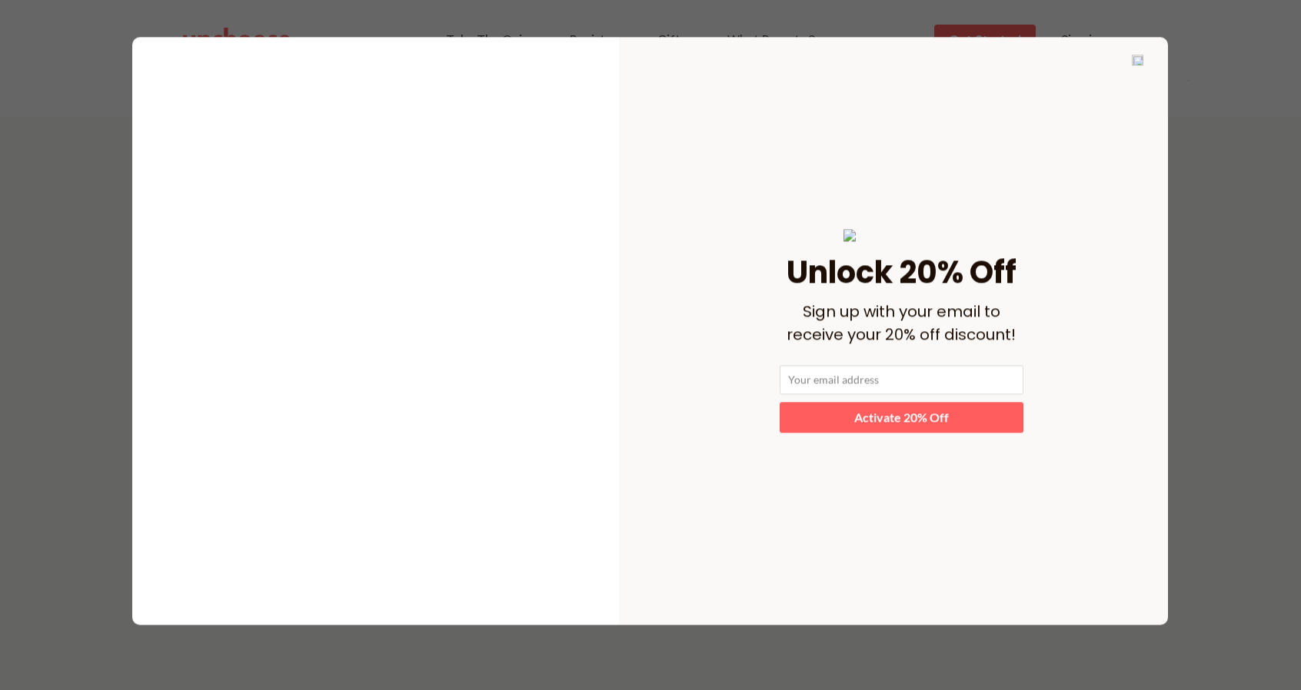
scroll to position [738, 0]
click at [833, 395] on input "email" at bounding box center [901, 380] width 244 height 30
type input "yeulai8919@gmail.com"
click at [889, 424] on strong "Activate 20% Off" at bounding box center [901, 417] width 95 height 15
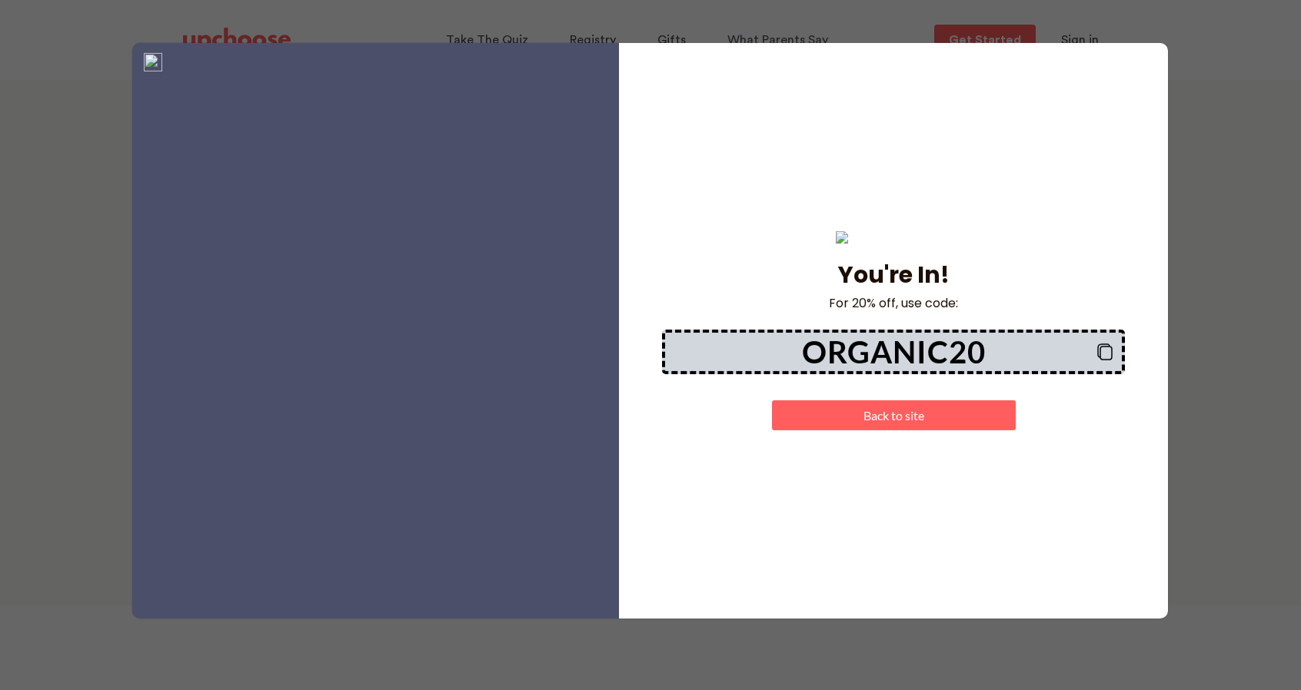
click at [861, 422] on p "Back to site" at bounding box center [893, 414] width 228 height 15
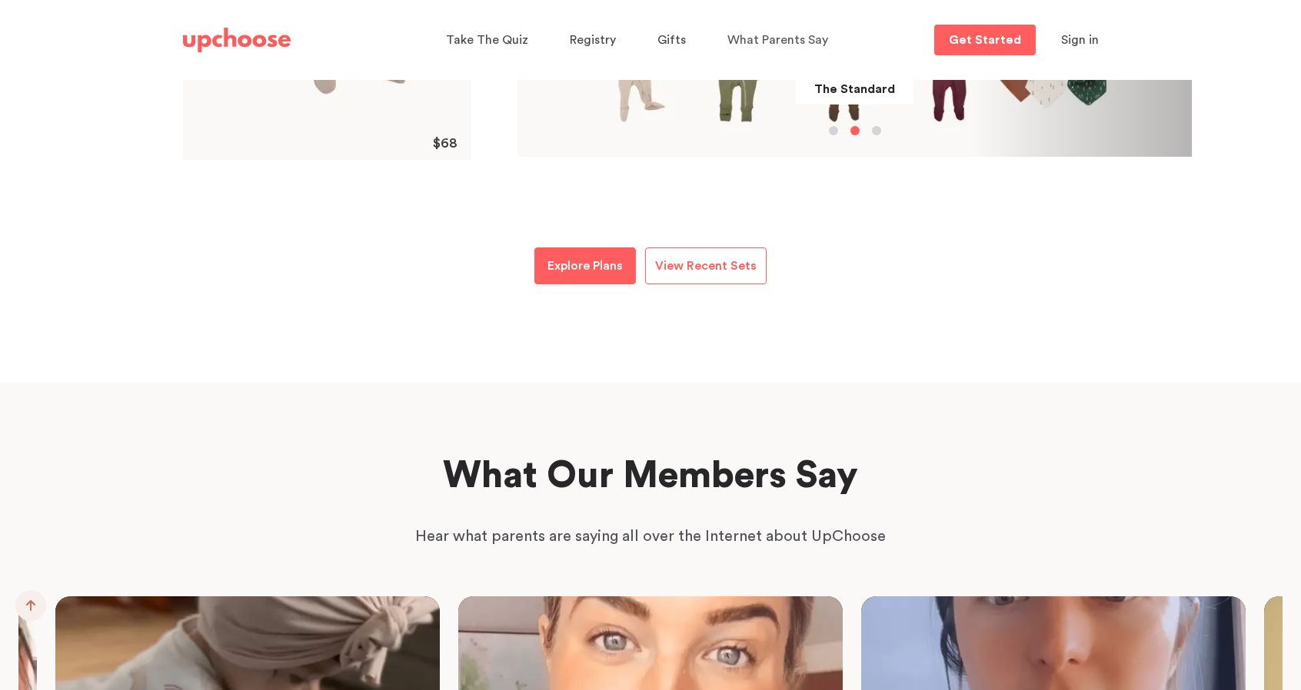
scroll to position [2183, 0]
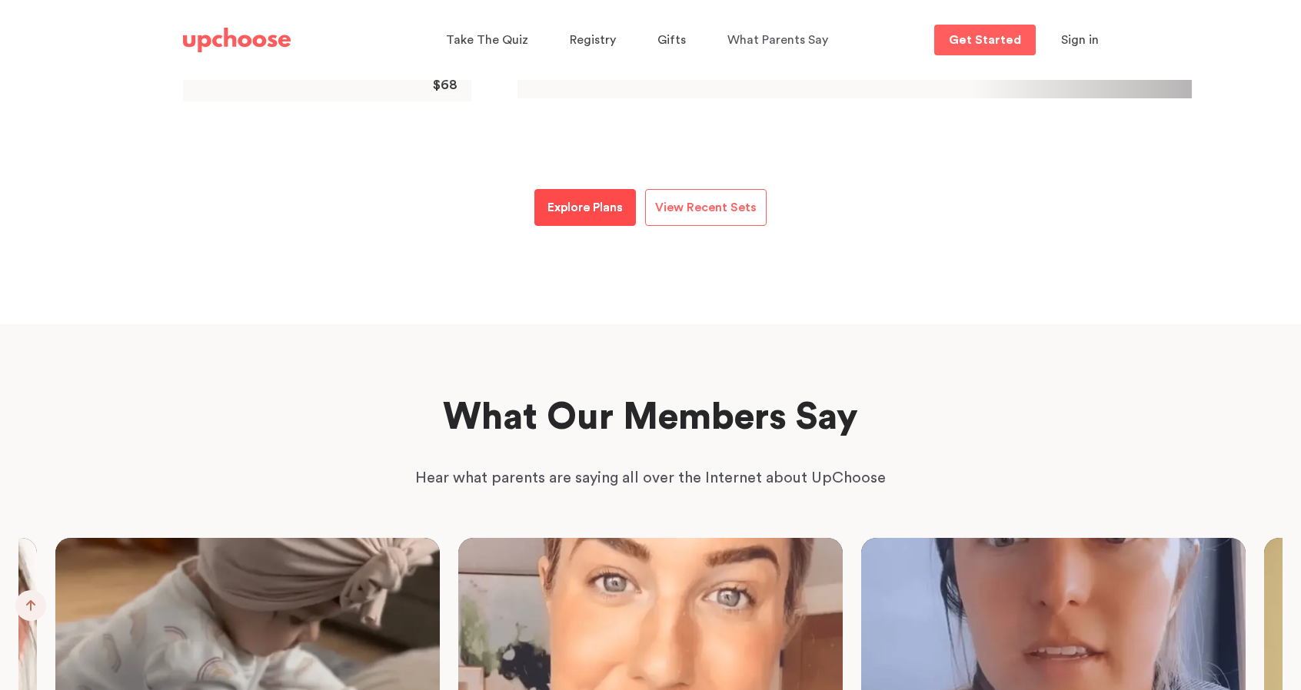
click at [574, 218] on link "Explore Plans" at bounding box center [584, 207] width 101 height 37
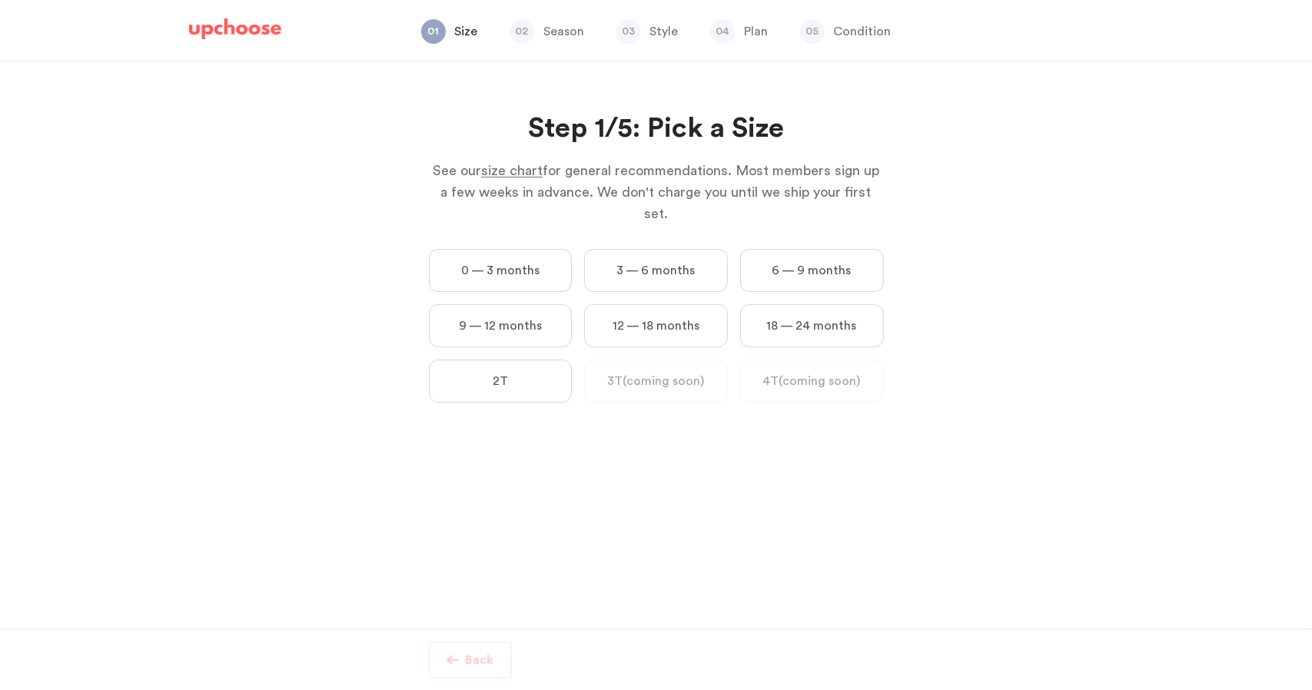
click at [503, 168] on span "size chart" at bounding box center [511, 171] width 61 height 14
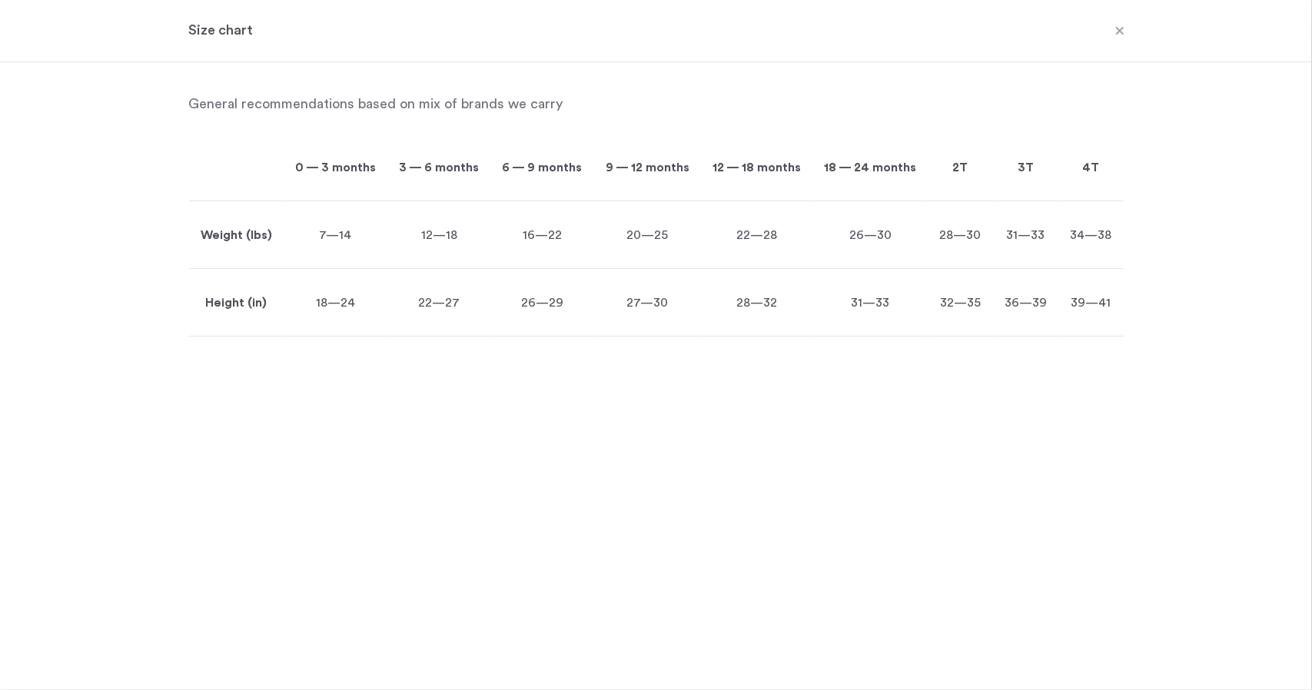
click at [1120, 27] on span at bounding box center [1120, 32] width 20 height 20
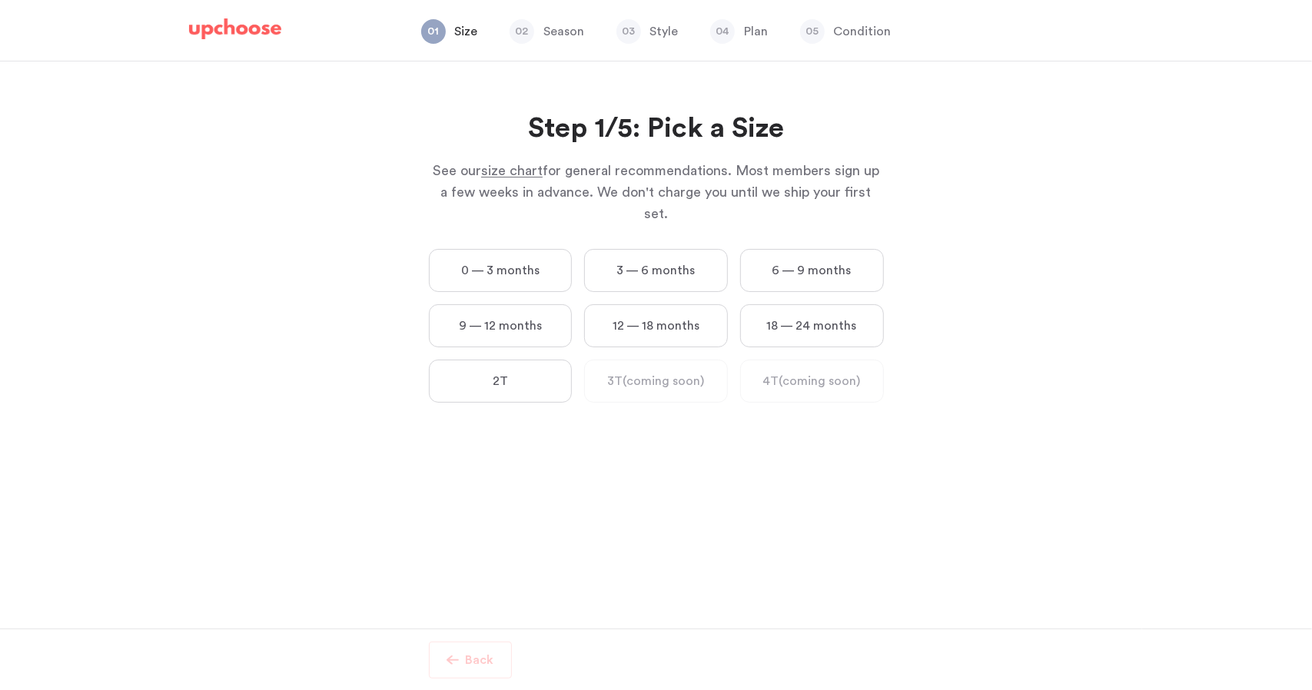
click at [470, 274] on div "0 — 3 months 3 — 6 months 6 — 9 months 9 — 12 months 12 — 18 months 18 — 24 mon…" at bounding box center [656, 332] width 467 height 166
click at [470, 261] on label "0 — 3 months" at bounding box center [501, 270] width 144 height 43
click at [0, 0] on months "0 — 3 months" at bounding box center [0, 0] width 0 height 0
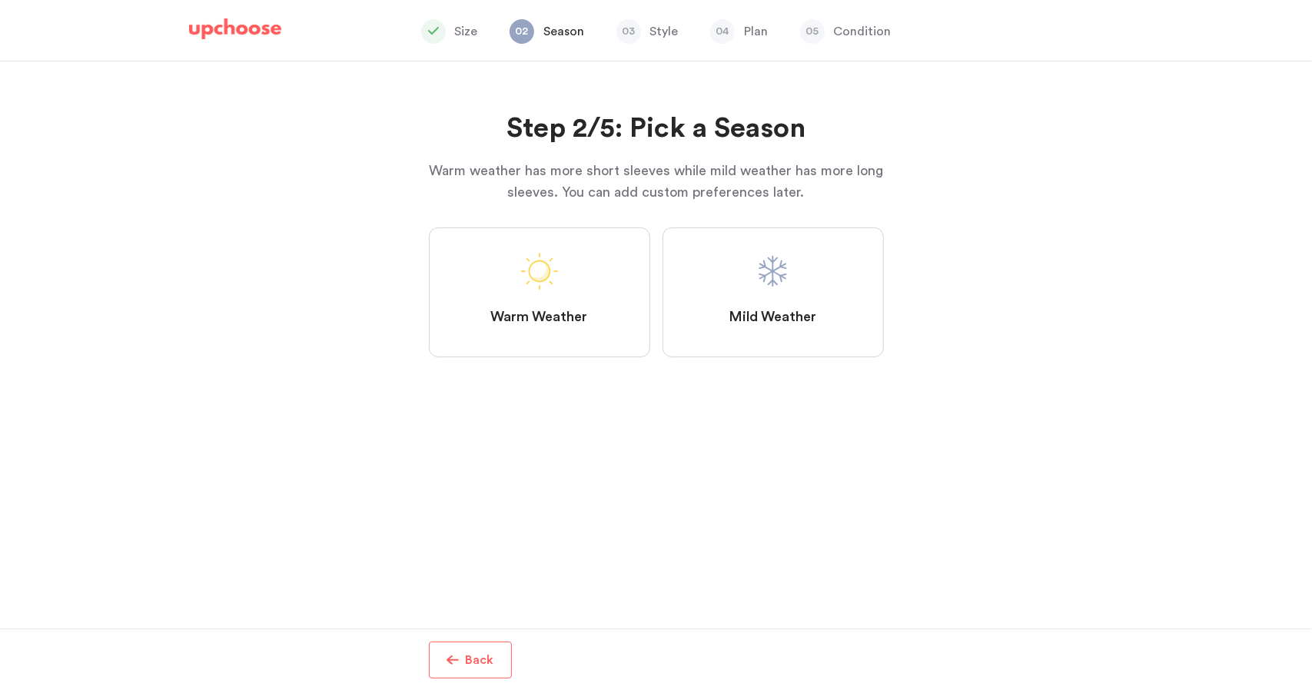
click at [736, 309] on span "Mild Weather" at bounding box center [773, 317] width 88 height 18
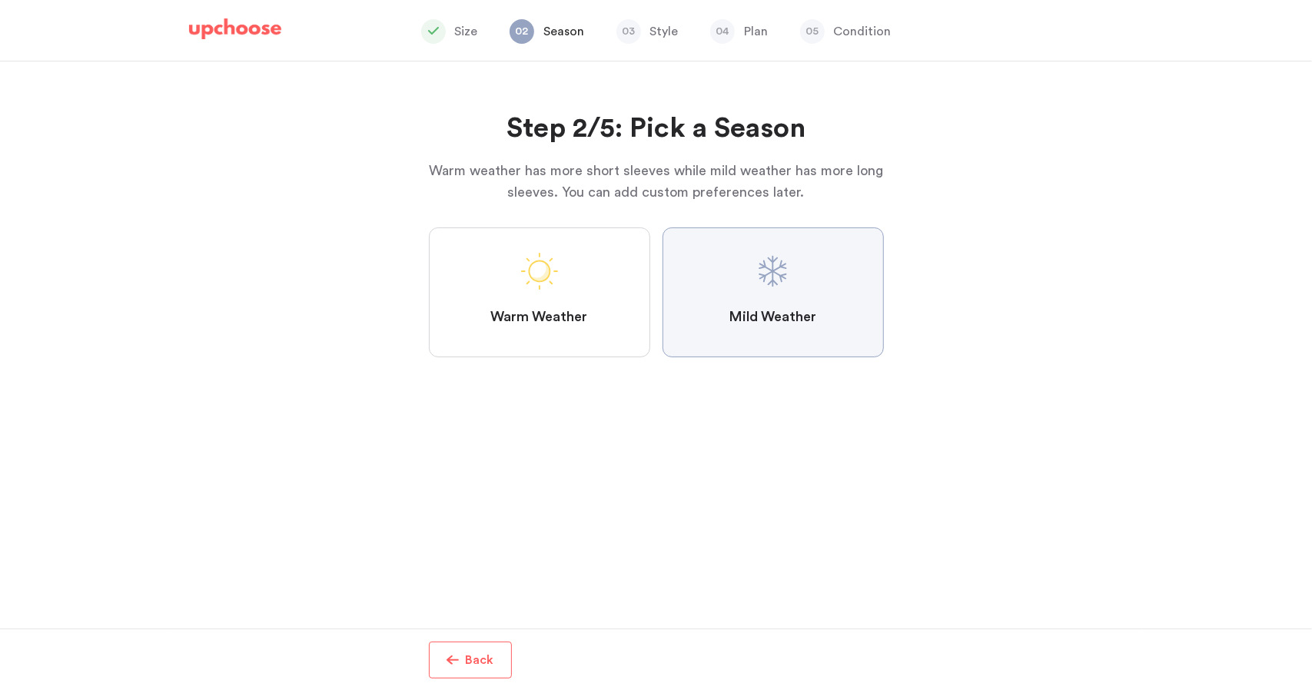
click at [0, 0] on Weather "Mild Weather" at bounding box center [0, 0] width 0 height 0
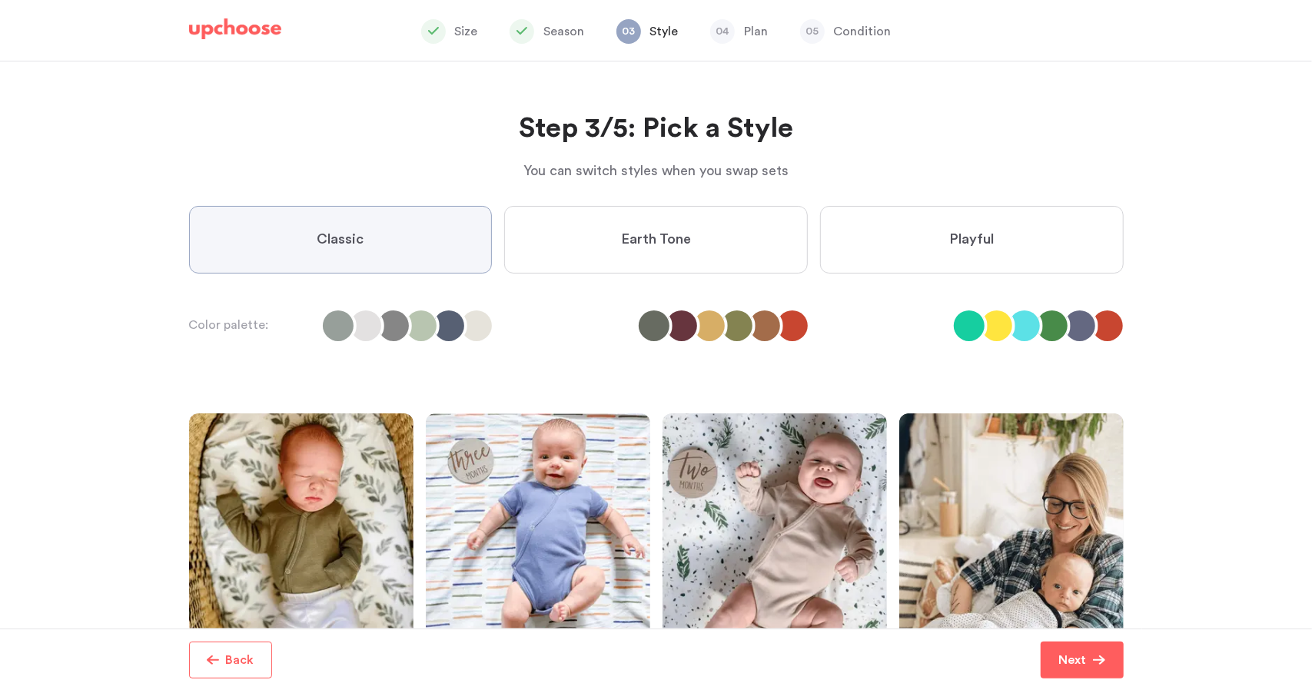
click at [620, 235] on label "Earth Tone" at bounding box center [656, 240] width 304 height 68
click at [0, 0] on Tone "Earth Tone" at bounding box center [0, 0] width 0 height 0
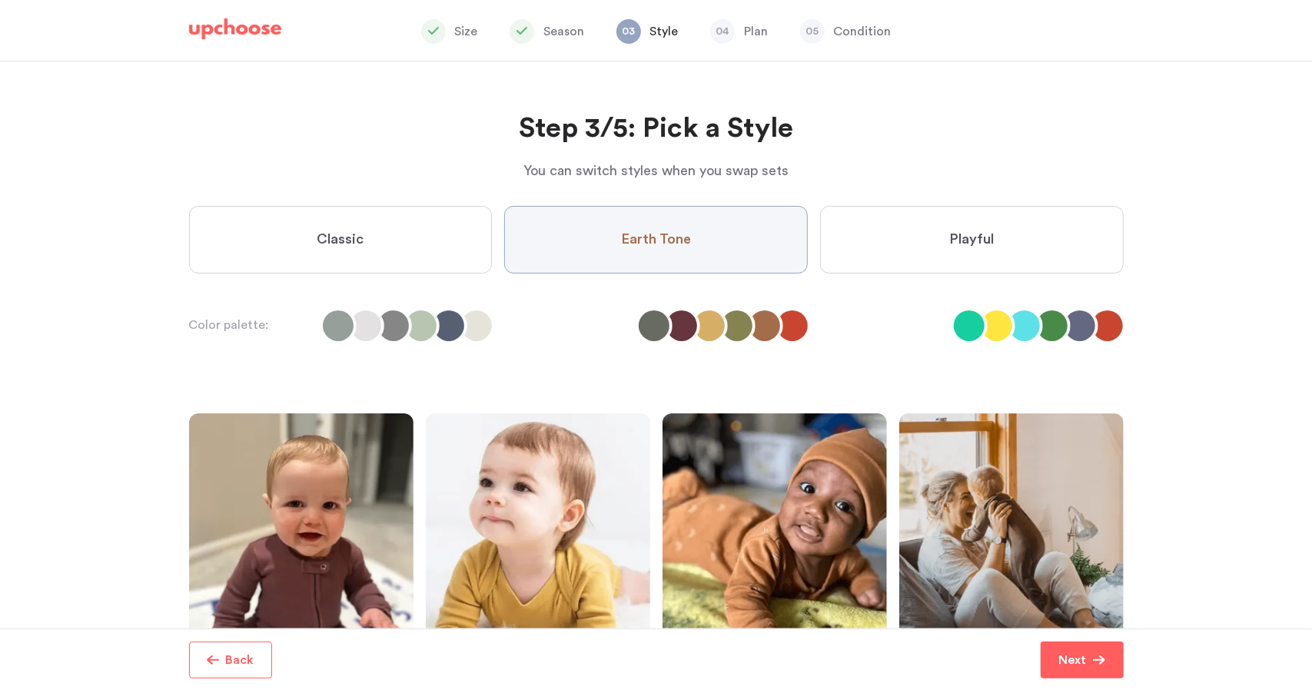
click at [927, 212] on label "Playful" at bounding box center [972, 240] width 304 height 68
click at [0, 0] on input "Playful" at bounding box center [0, 0] width 0 height 0
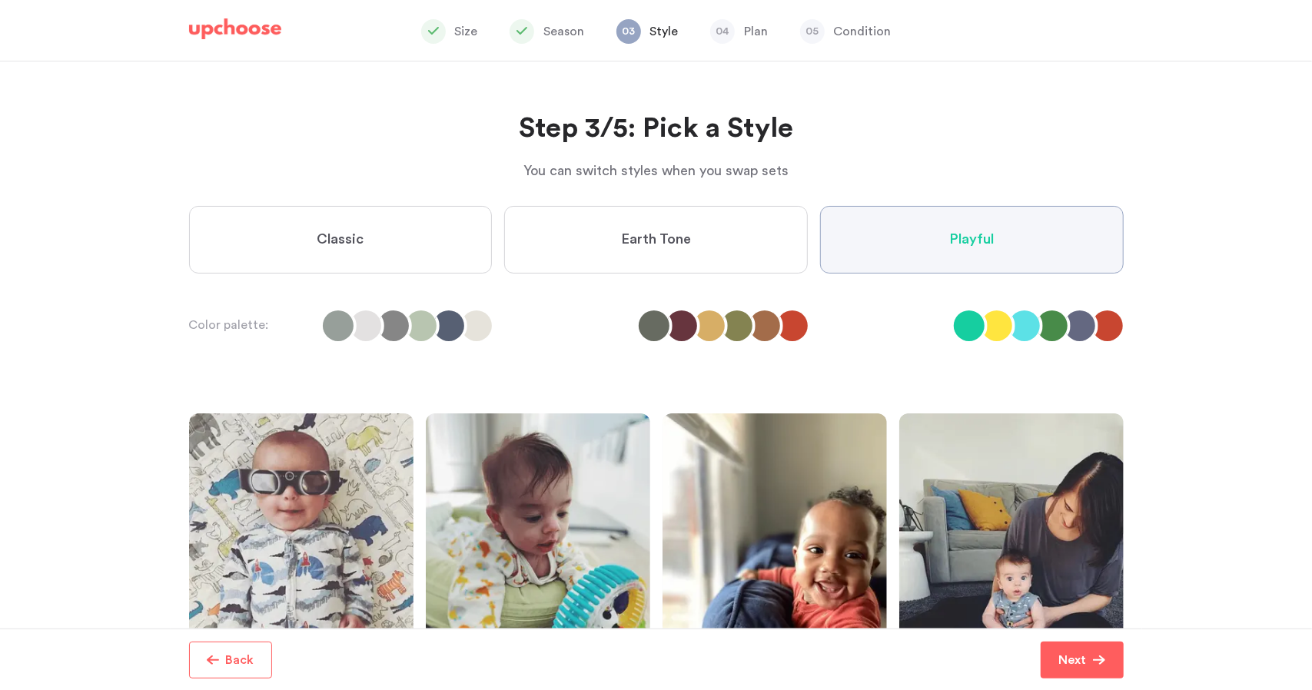
scroll to position [31, 0]
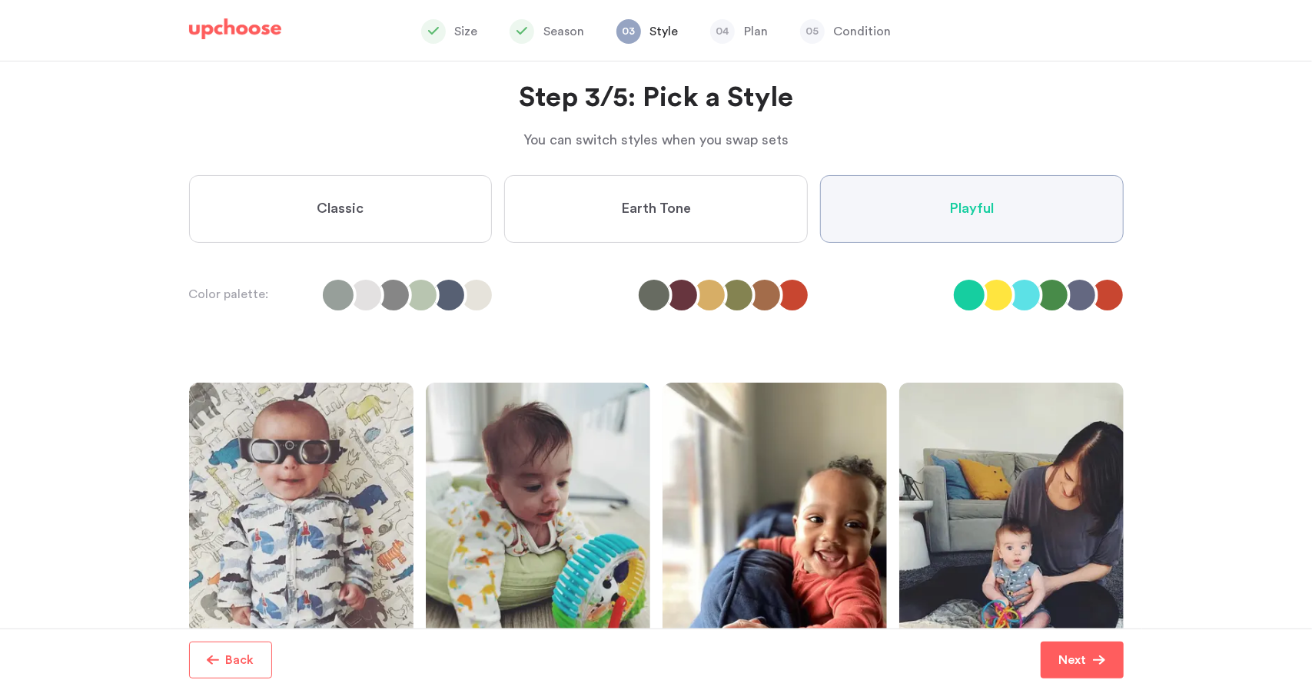
click at [1115, 297] on li at bounding box center [1107, 295] width 31 height 31
click at [1023, 309] on li at bounding box center [1024, 295] width 31 height 31
click at [1073, 673] on button "Next" at bounding box center [1082, 660] width 83 height 37
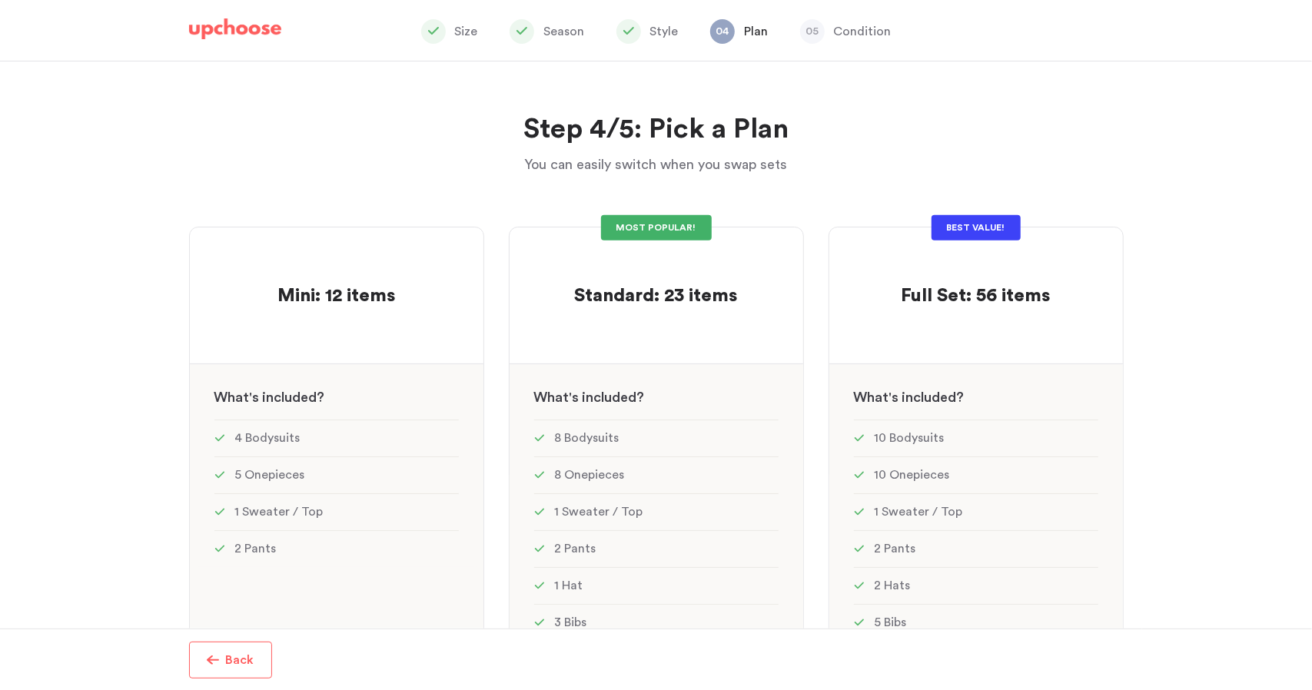
click at [1205, 354] on div "Step 4/5: Pick a Plan You can easily switch when you swap sets Step 4/5: Pick a…" at bounding box center [656, 344] width 1312 height 567
click at [981, 290] on span "Full Set: 56 items" at bounding box center [976, 296] width 149 height 18
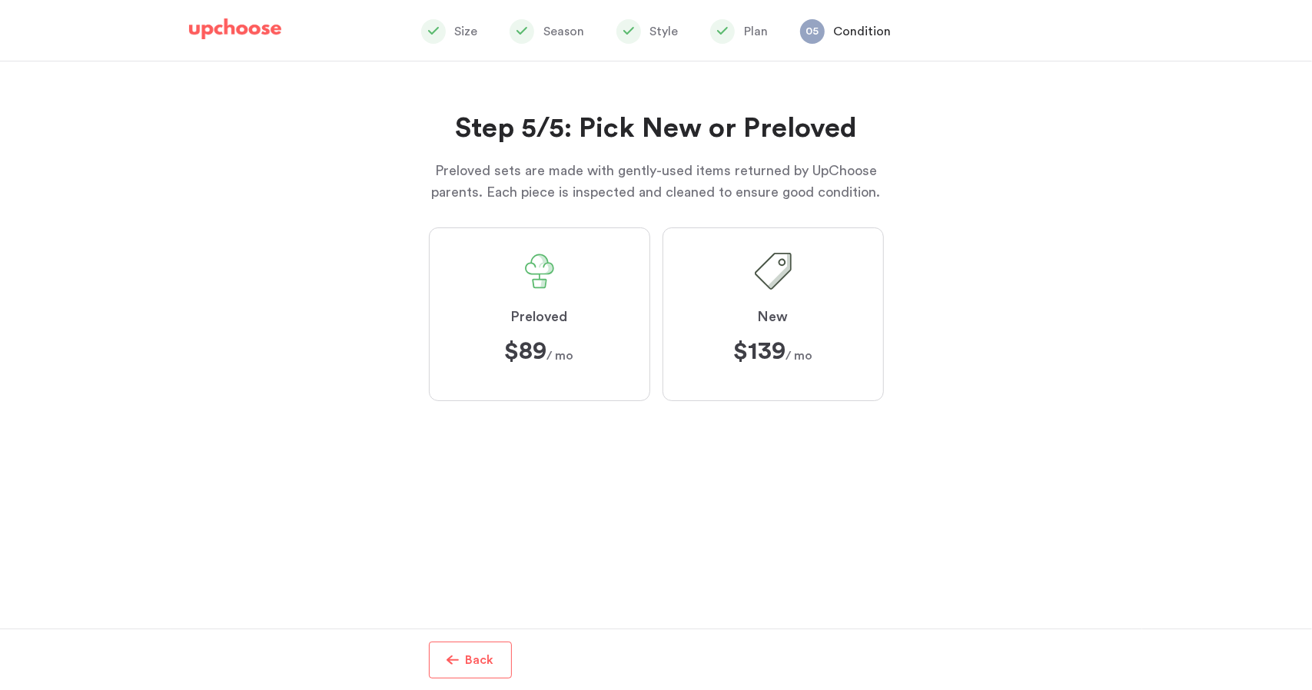
click at [738, 324] on label "New $139 $139 / mo" at bounding box center [773, 315] width 221 height 174
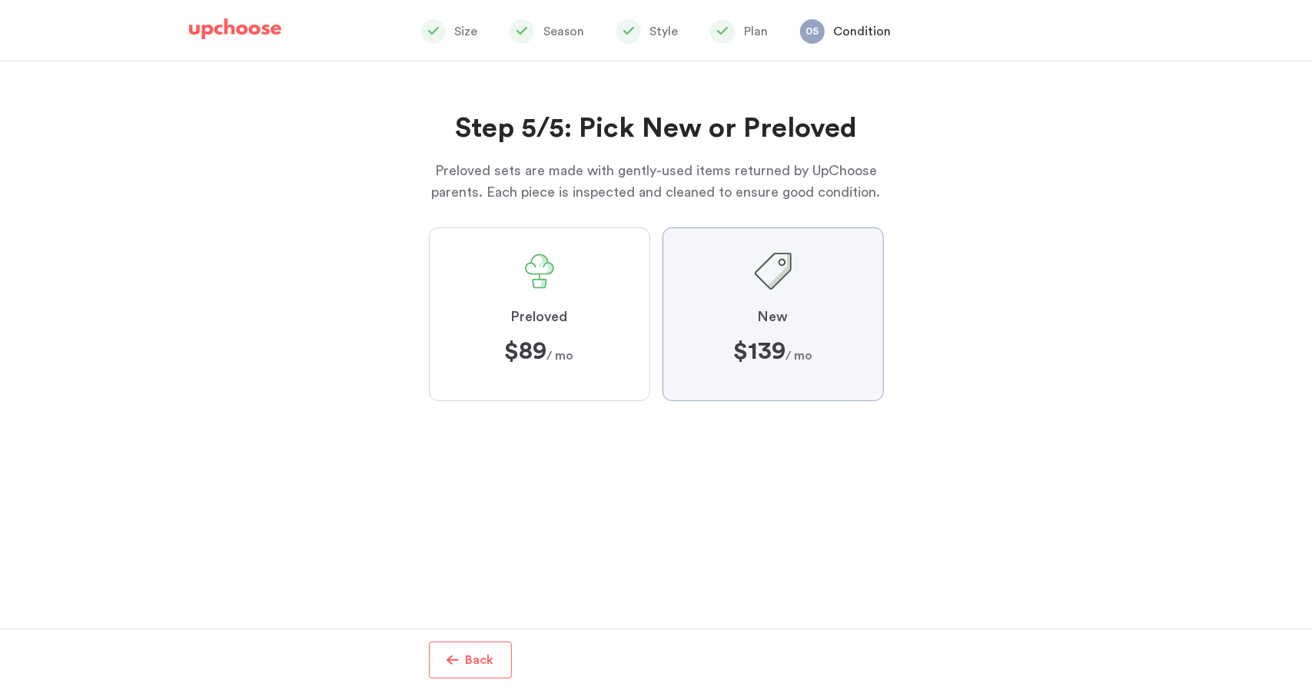
click at [0, 0] on input "New $139 $139 / mo" at bounding box center [0, 0] width 0 height 0
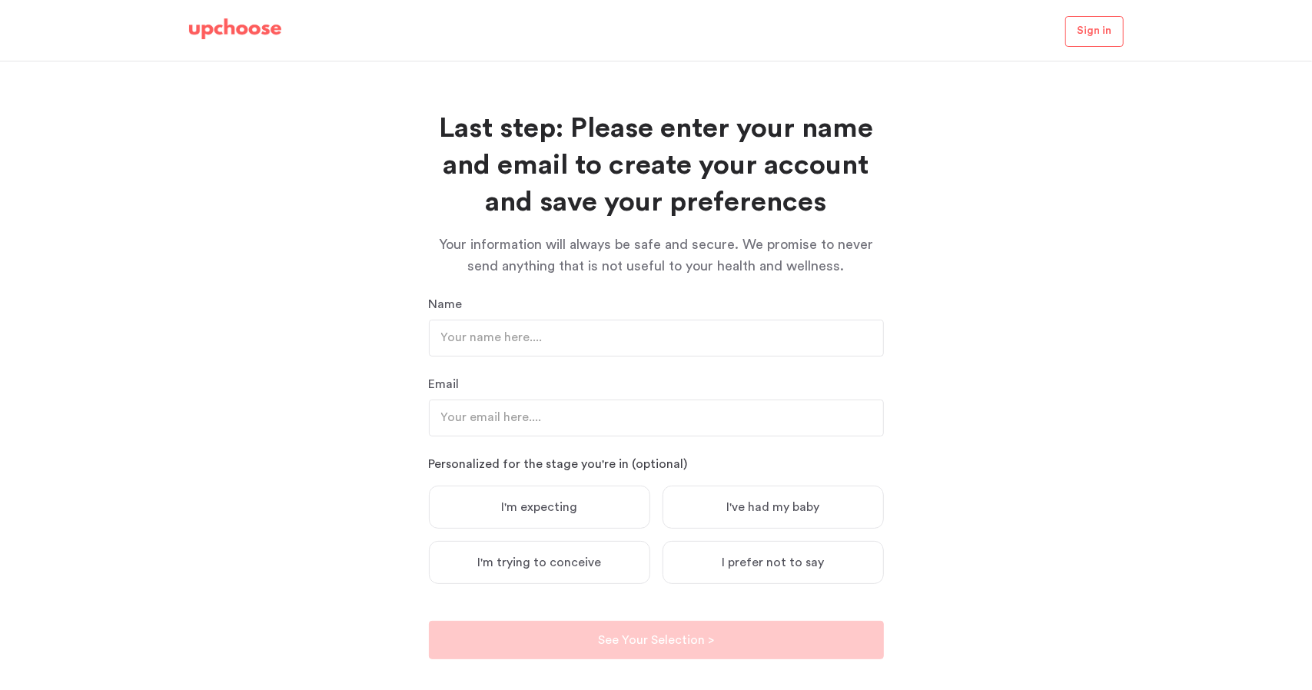
click at [1024, 365] on div "Last step: Please enter your name and email to create your account and save you…" at bounding box center [656, 375] width 1312 height 629
